Goal: Transaction & Acquisition: Book appointment/travel/reservation

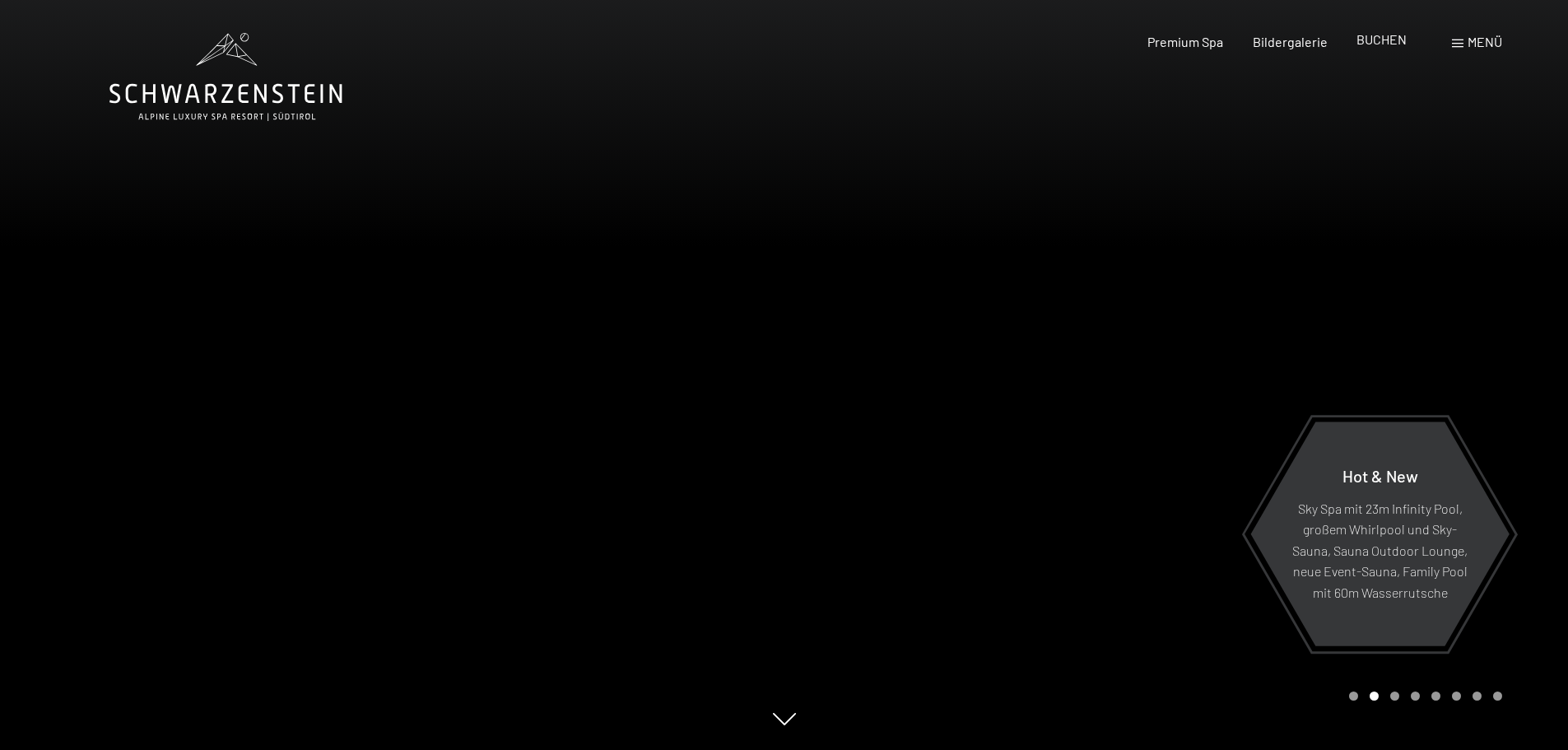
click at [1373, 39] on span "BUCHEN" at bounding box center [1382, 39] width 51 height 15
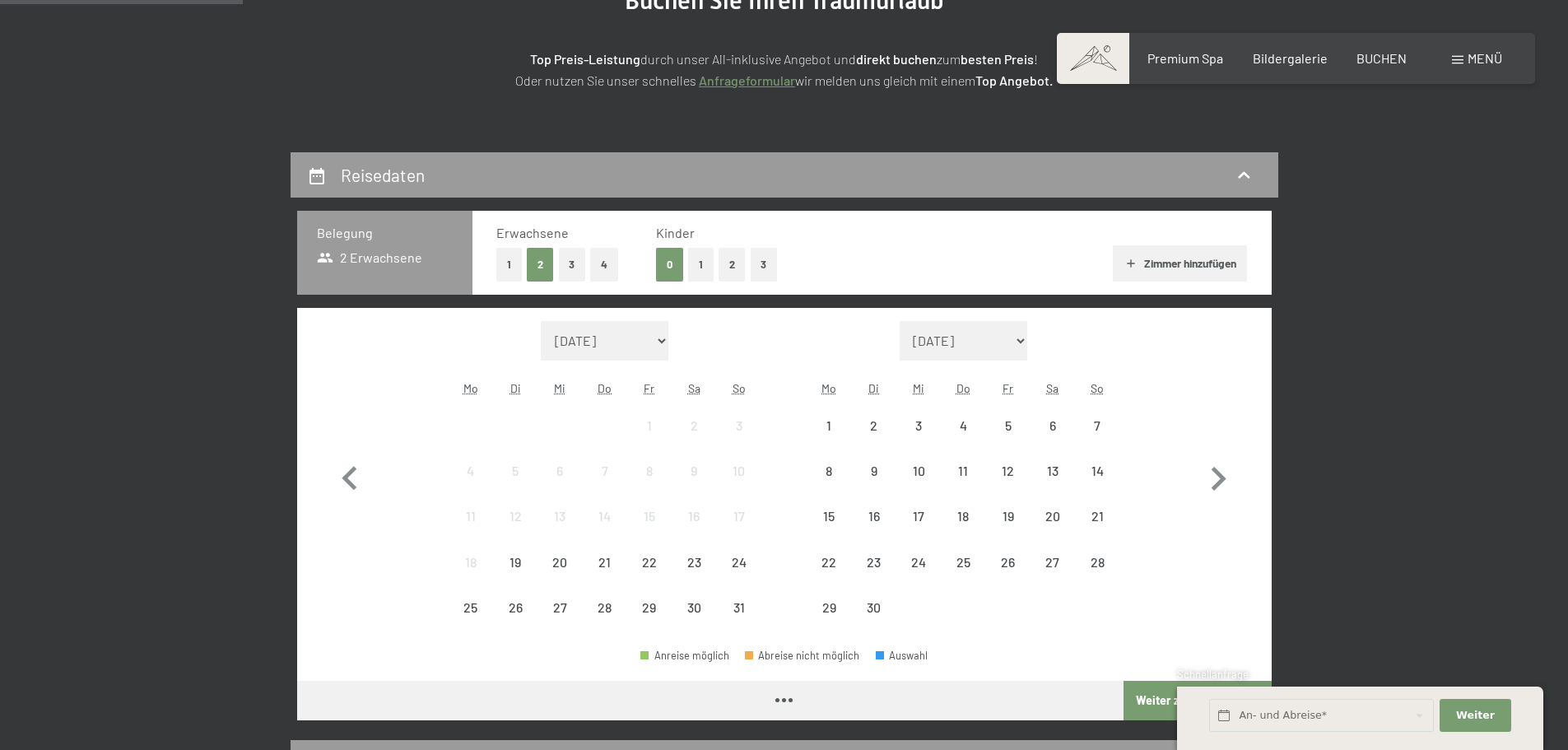
scroll to position [247, 0]
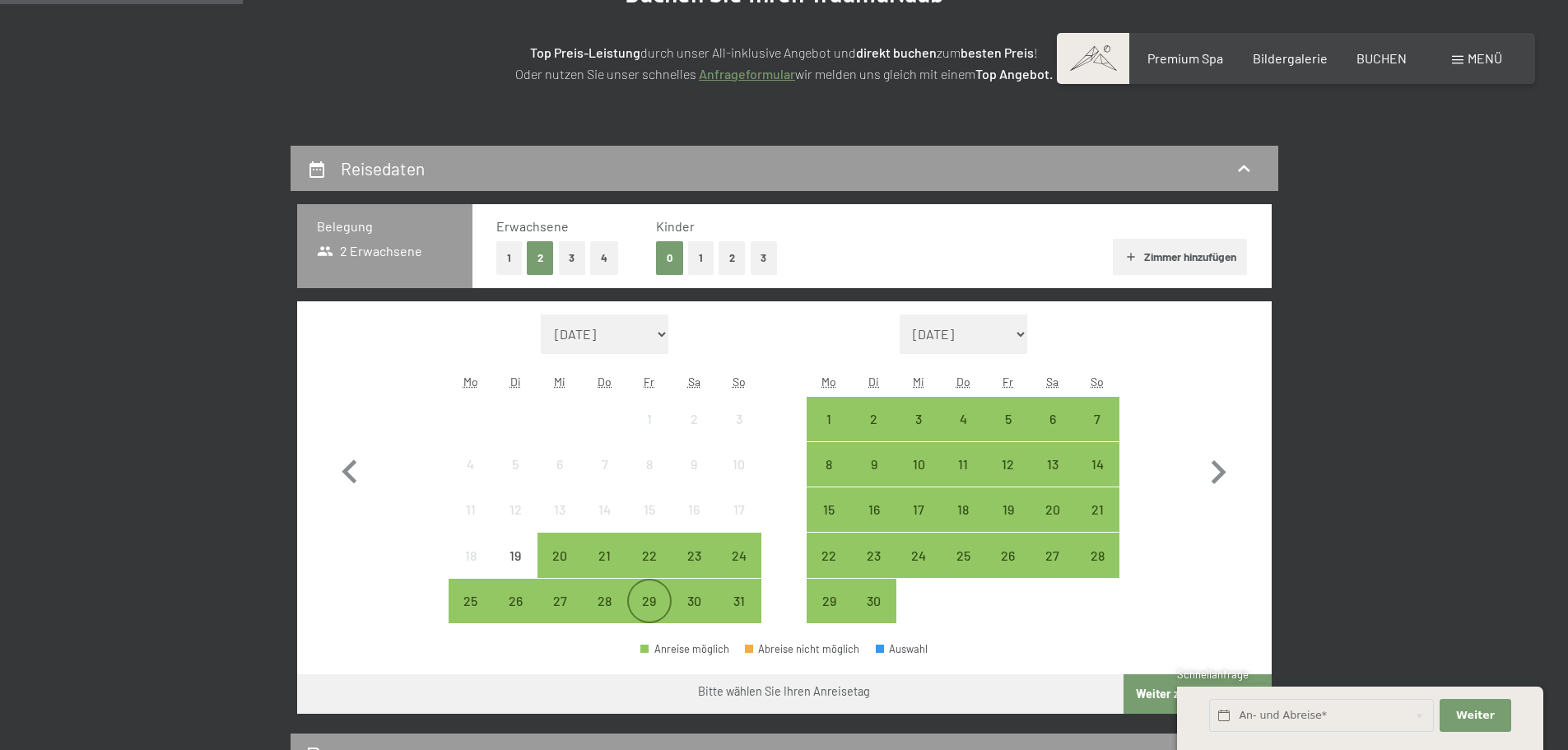
click at [654, 612] on div "29" at bounding box center [649, 615] width 41 height 41
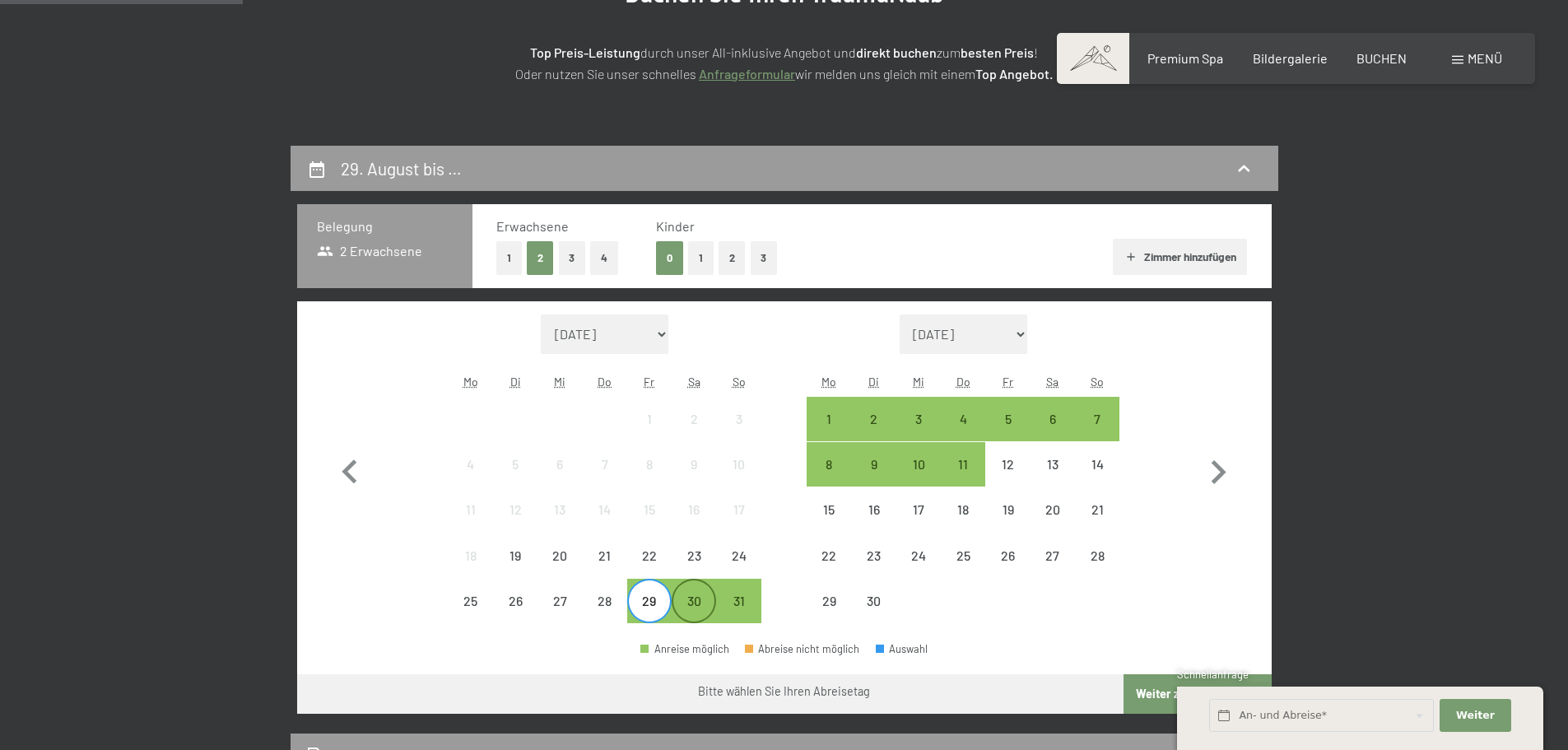
click at [691, 605] on div "30" at bounding box center [694, 615] width 41 height 41
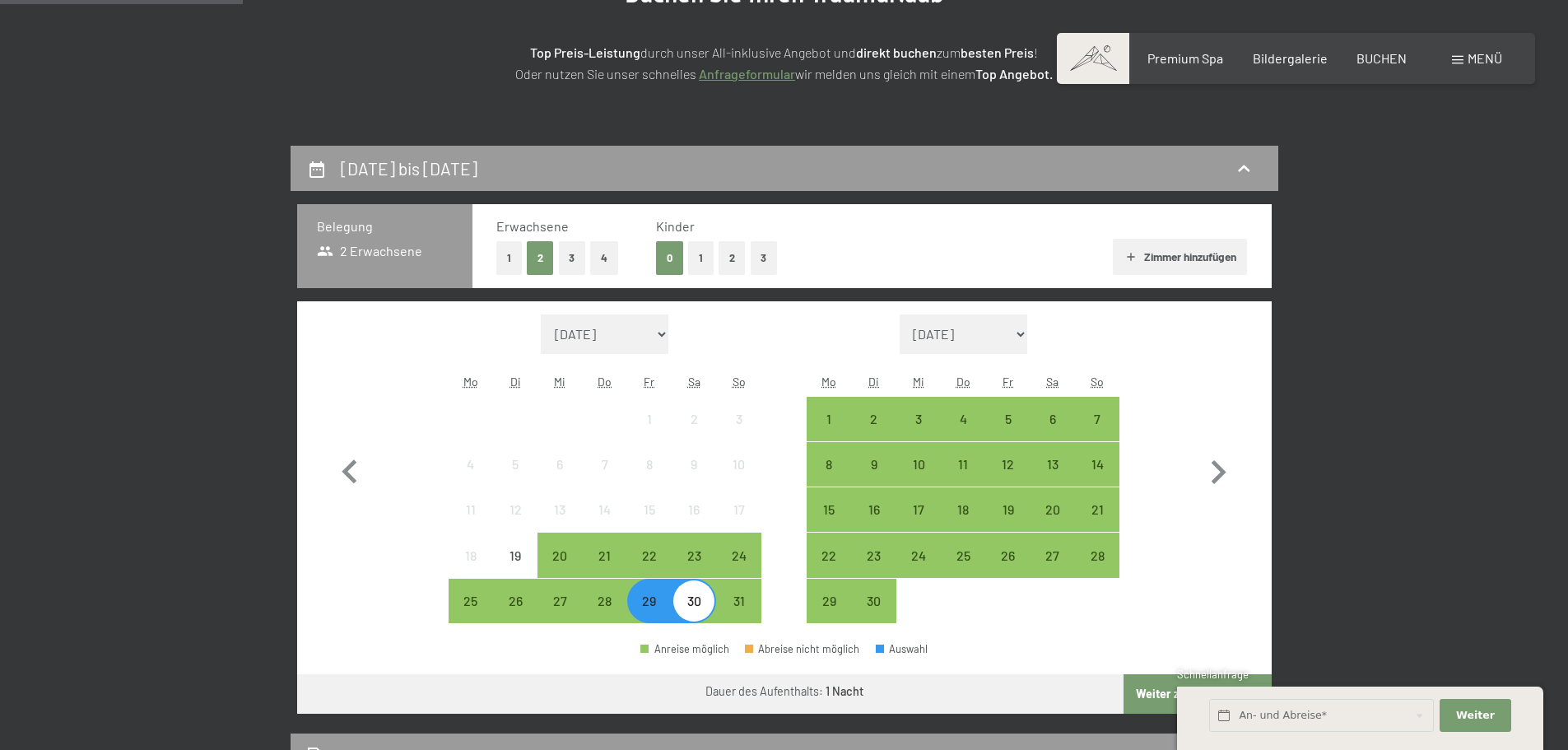
click at [509, 263] on button "1" at bounding box center [510, 257] width 26 height 33
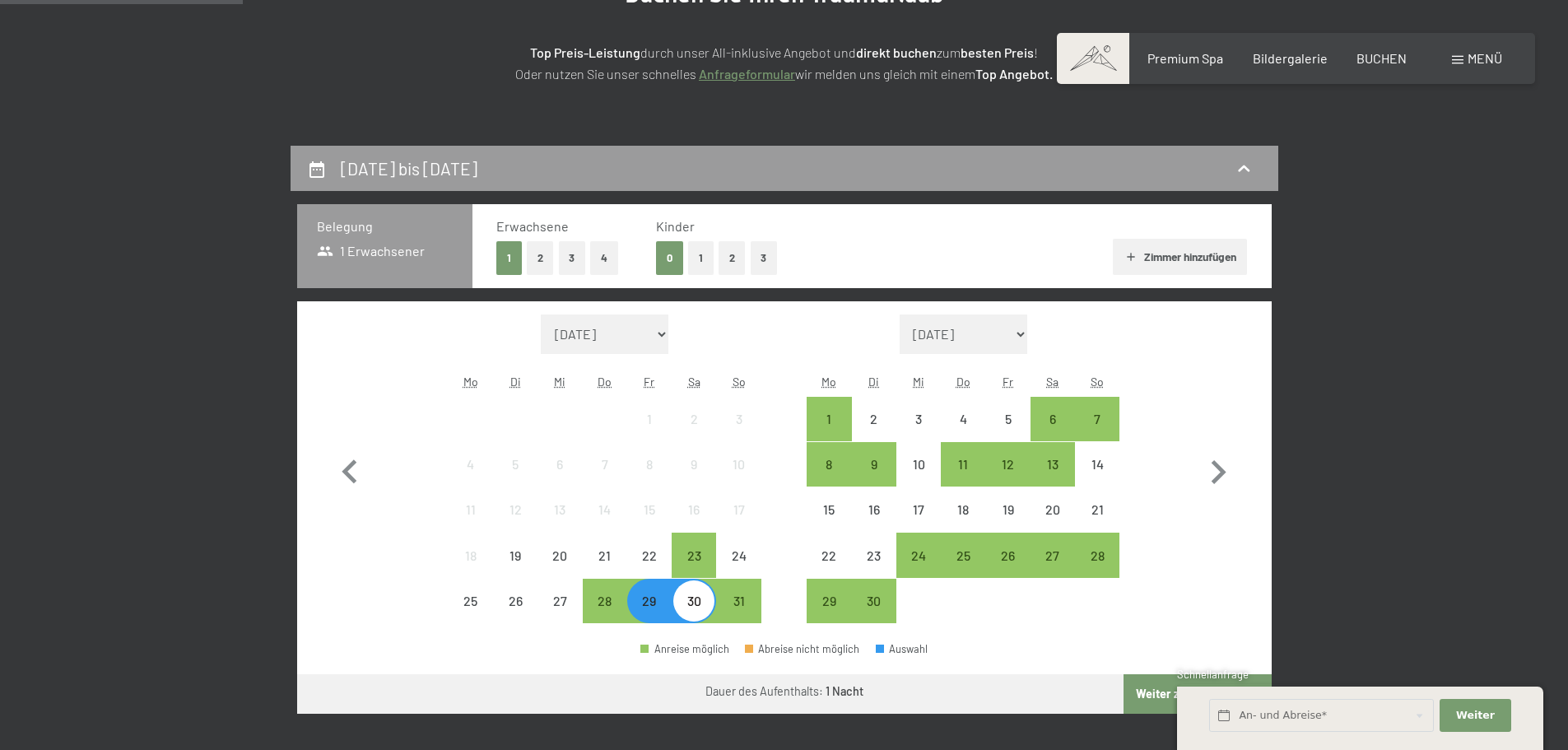
click at [1180, 257] on button "Zimmer hinzufügen" at bounding box center [1180, 257] width 134 height 36
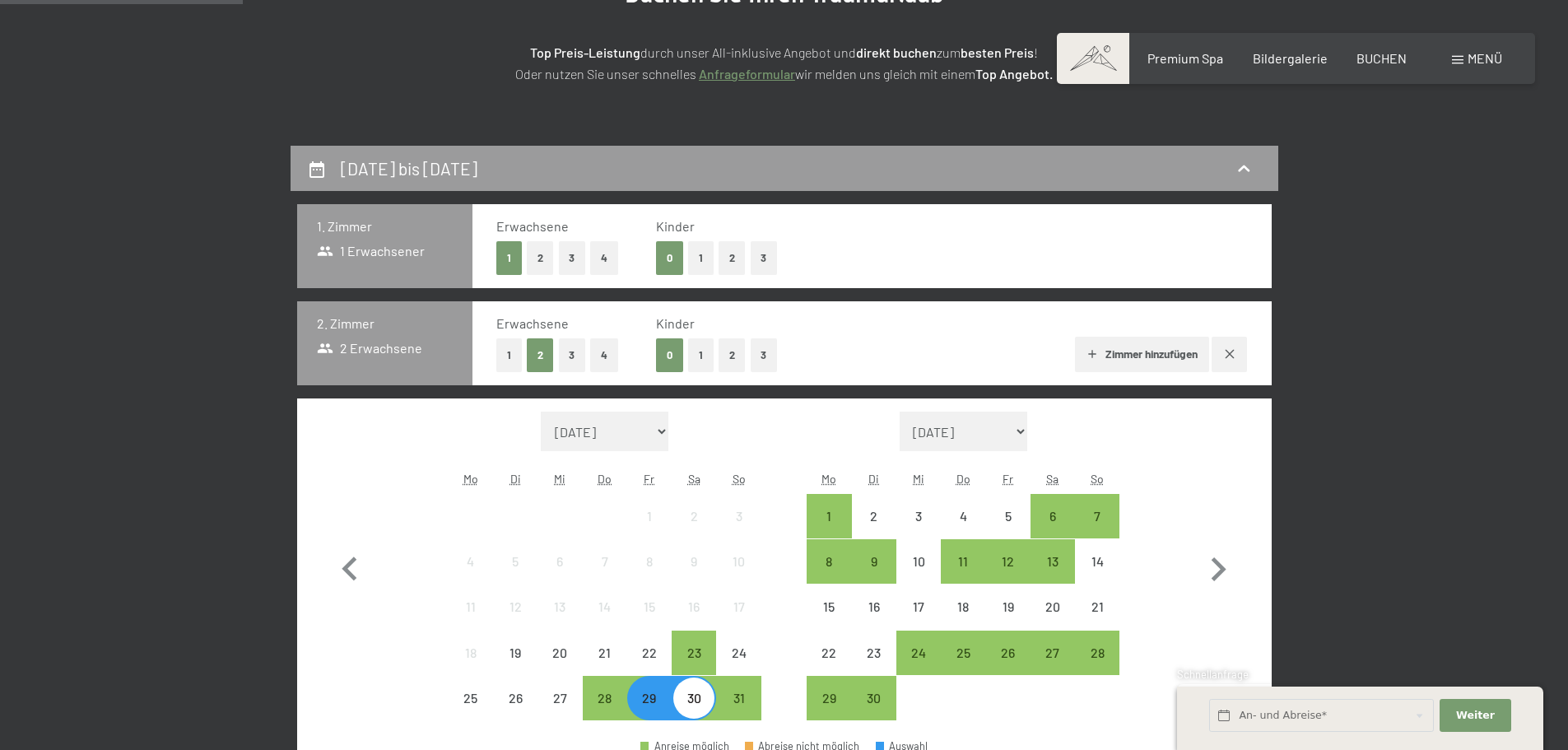
click at [507, 348] on button "1" at bounding box center [510, 354] width 26 height 33
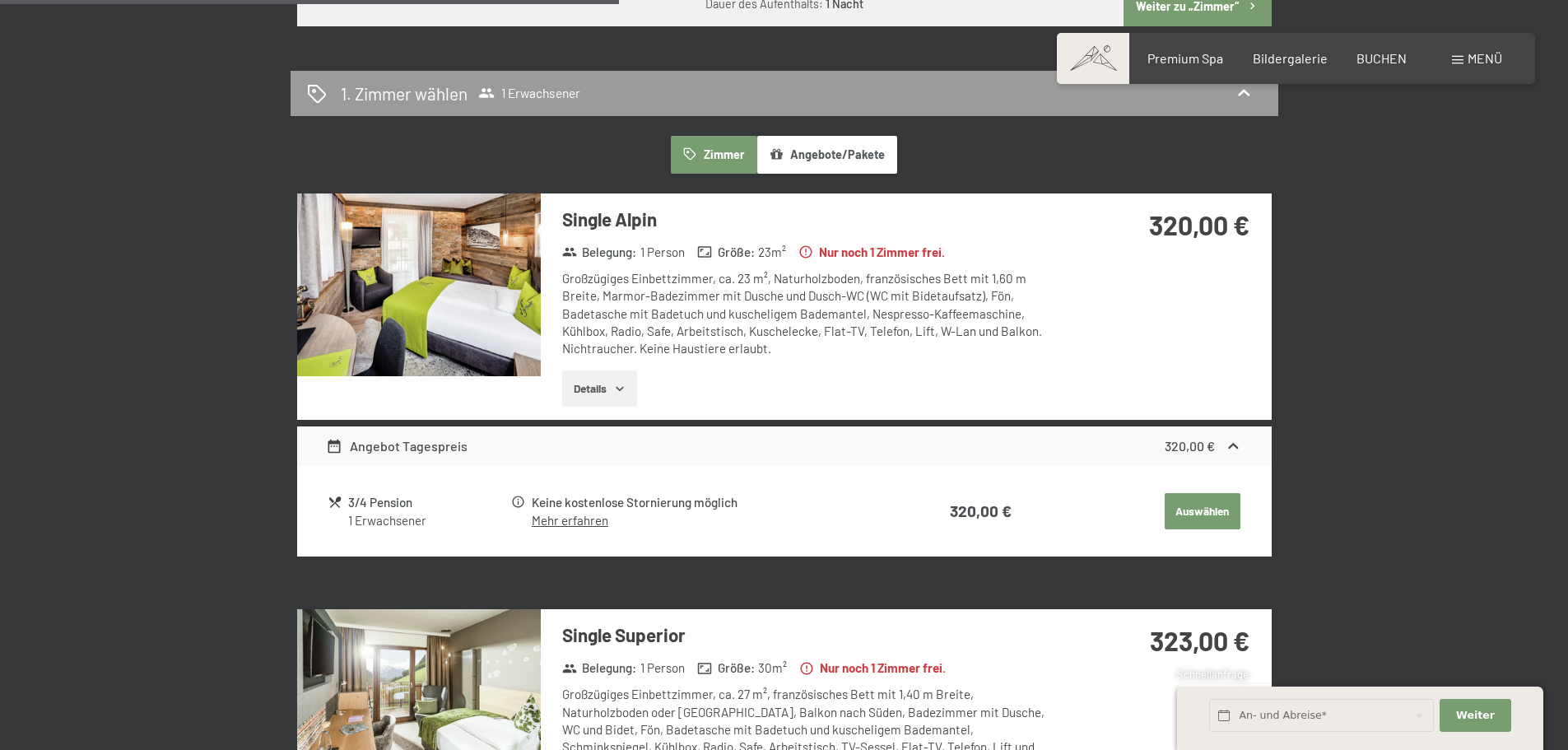
scroll to position [1071, 0]
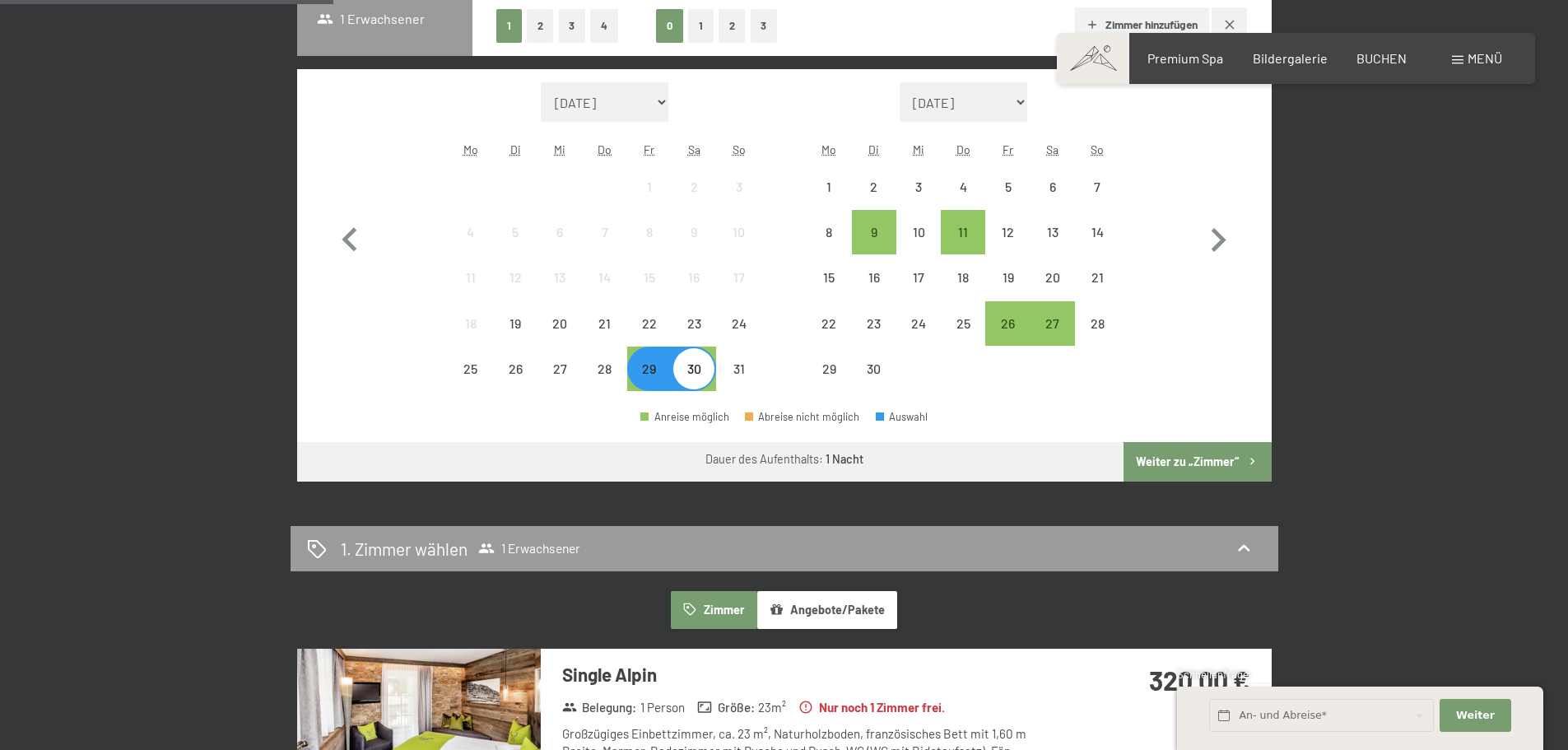
click at [1156, 467] on button "Weiter zu „Zimmer“" at bounding box center [1197, 462] width 148 height 39
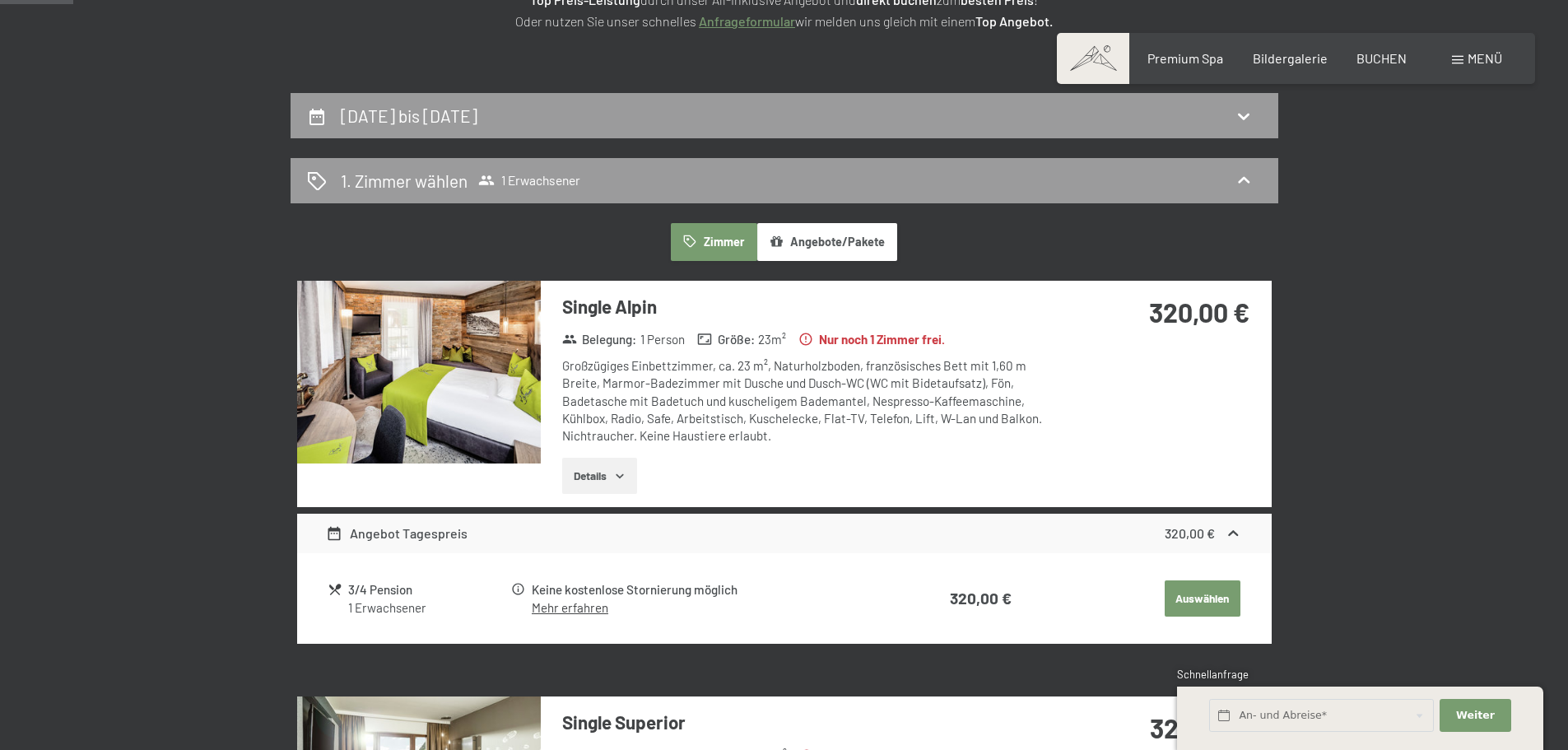
scroll to position [0, 0]
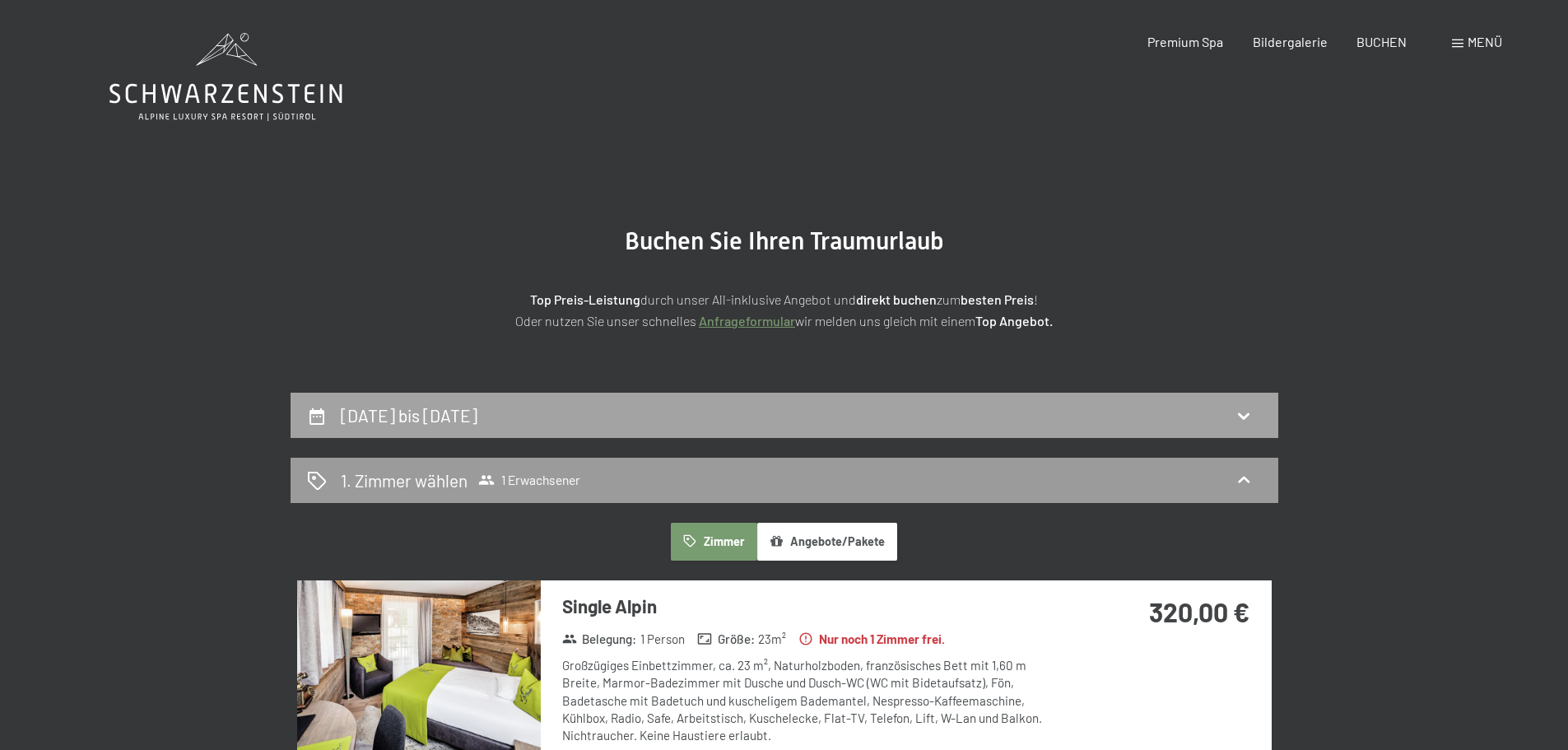
click at [1242, 412] on icon at bounding box center [1244, 415] width 20 height 20
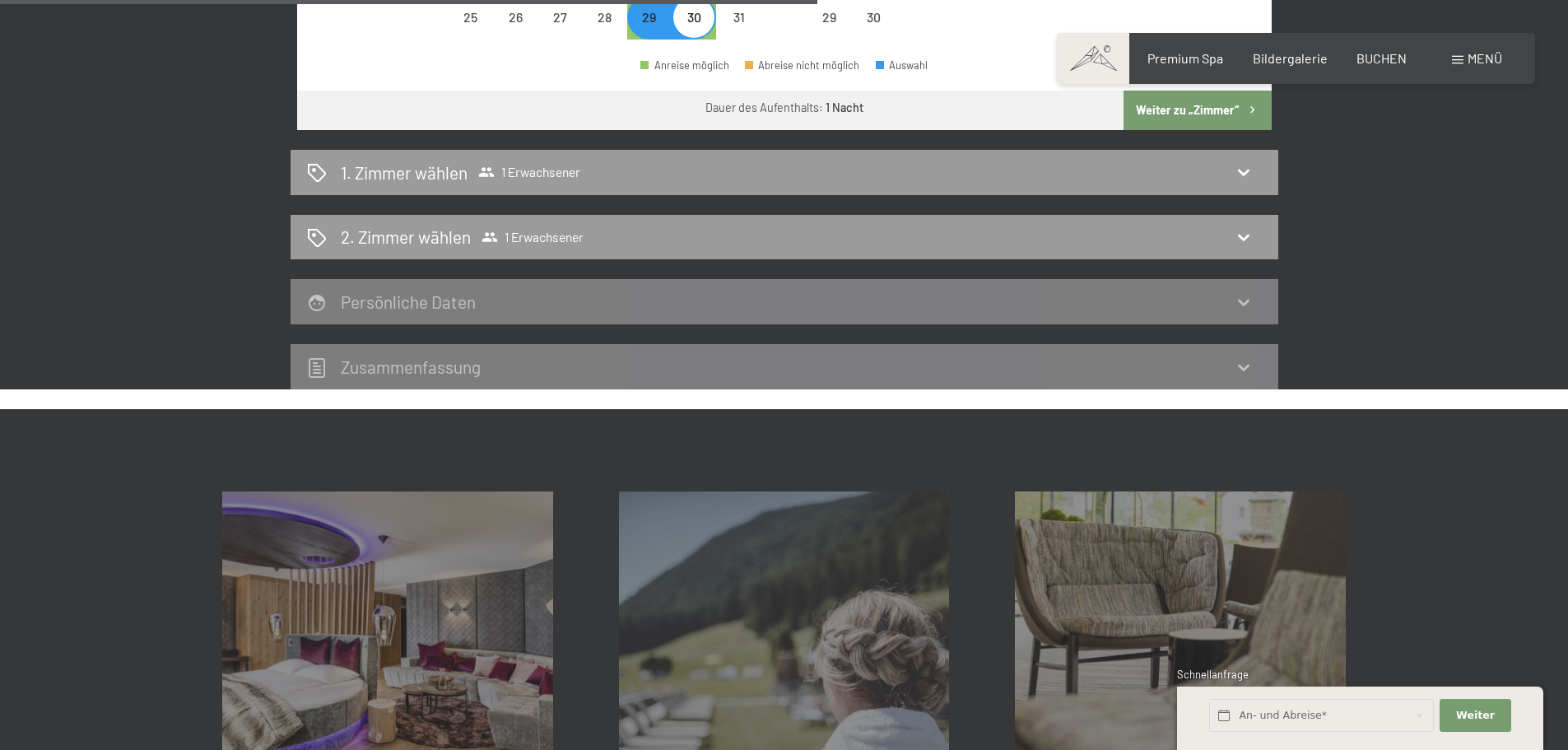
scroll to position [970, 0]
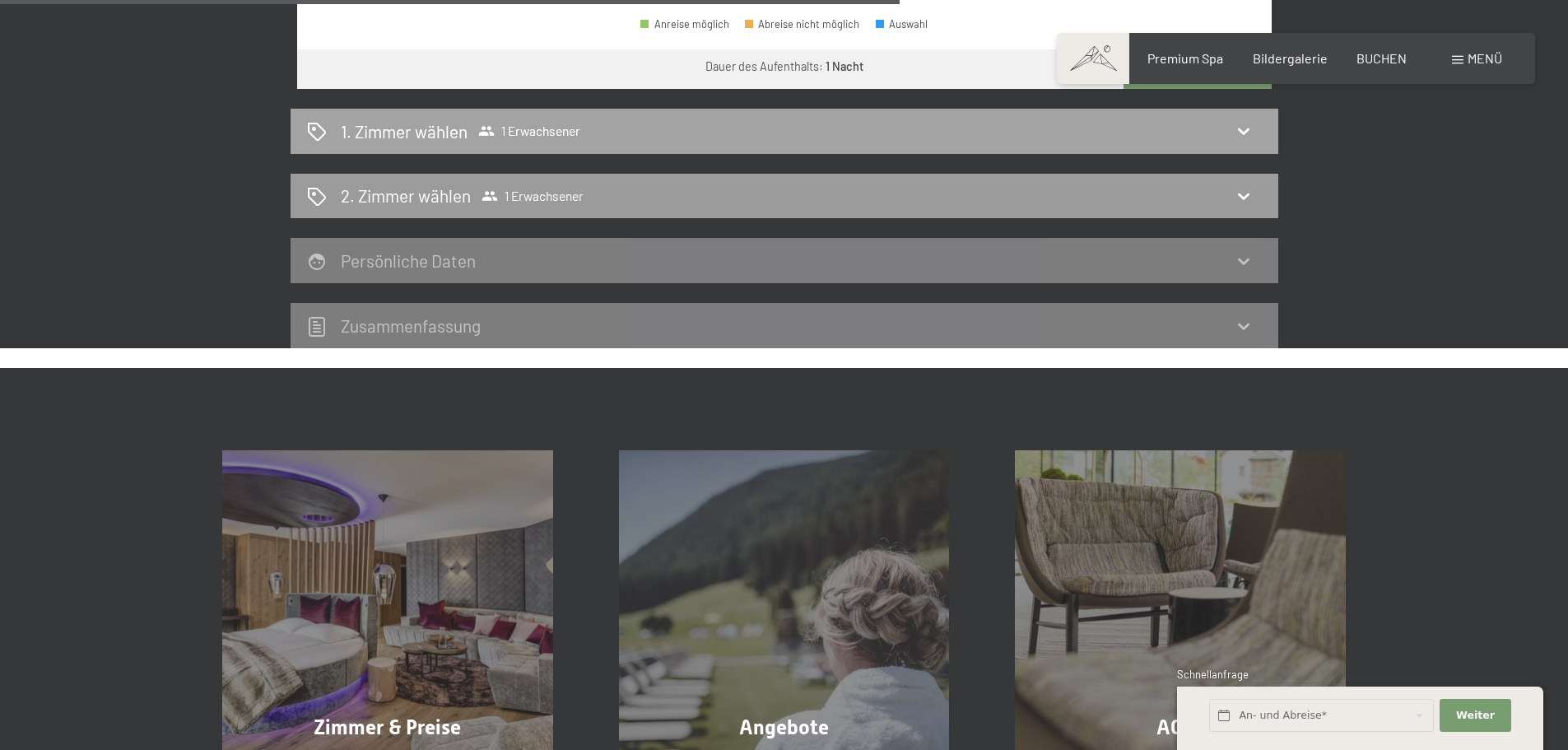
click at [1251, 130] on icon at bounding box center [1244, 130] width 20 height 20
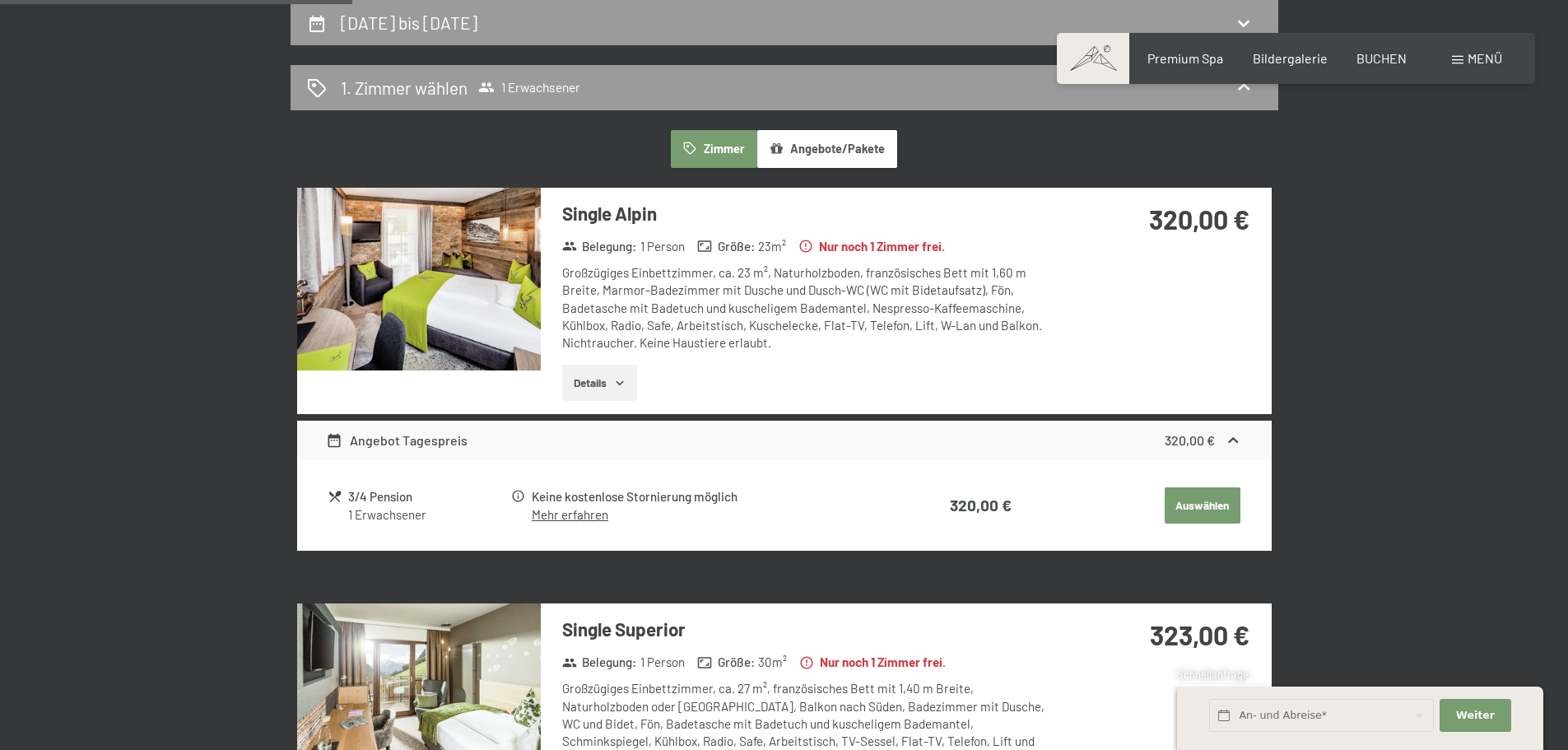
click at [630, 384] on button "Details" at bounding box center [600, 383] width 75 height 36
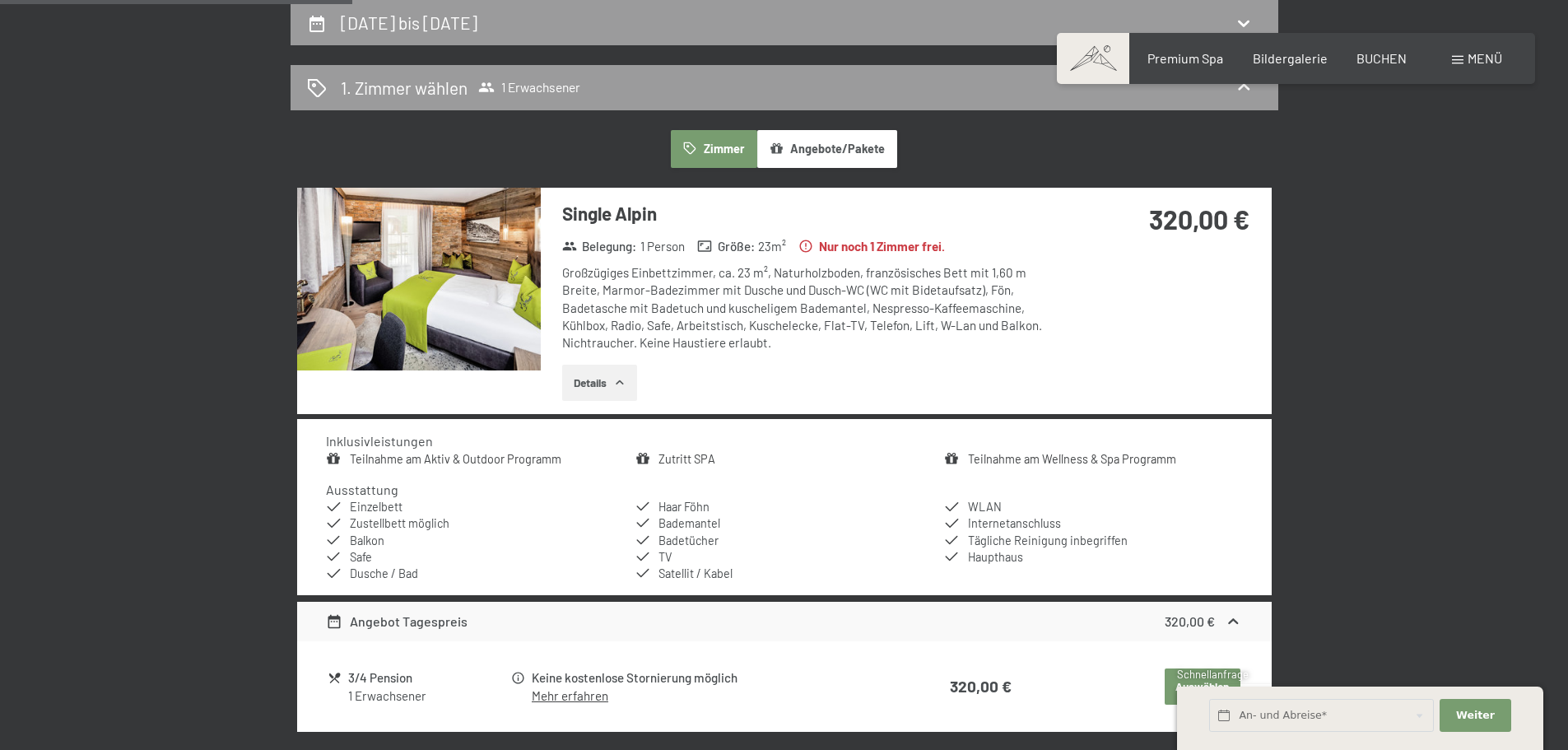
click at [620, 378] on icon "button" at bounding box center [619, 383] width 13 height 13
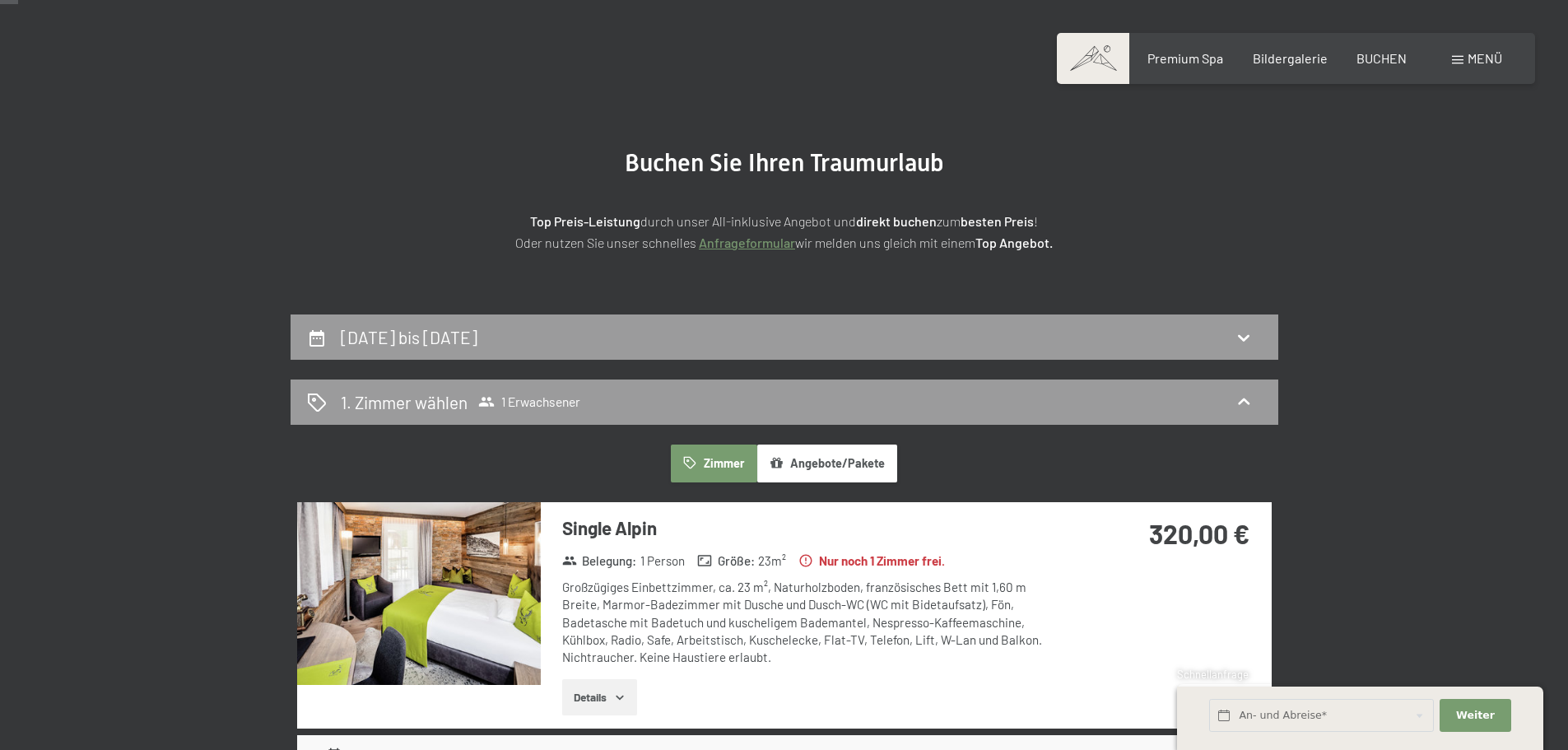
scroll to position [0, 0]
